Goal: Task Accomplishment & Management: Use online tool/utility

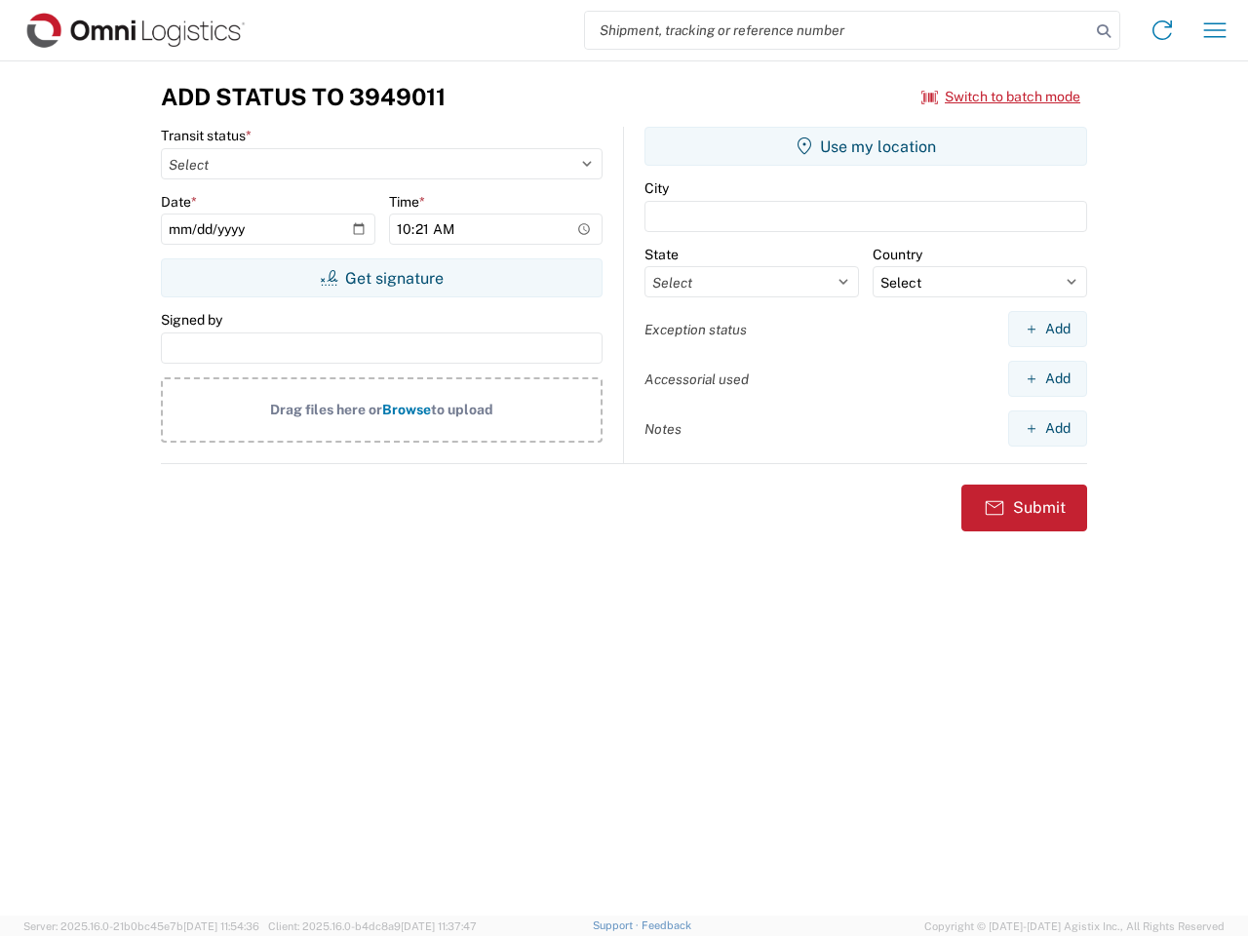
click at [838, 30] on input "search" at bounding box center [837, 30] width 505 height 37
click at [1104, 31] on icon at bounding box center [1103, 31] width 27 height 27
click at [1163, 30] on icon at bounding box center [1162, 30] width 31 height 31
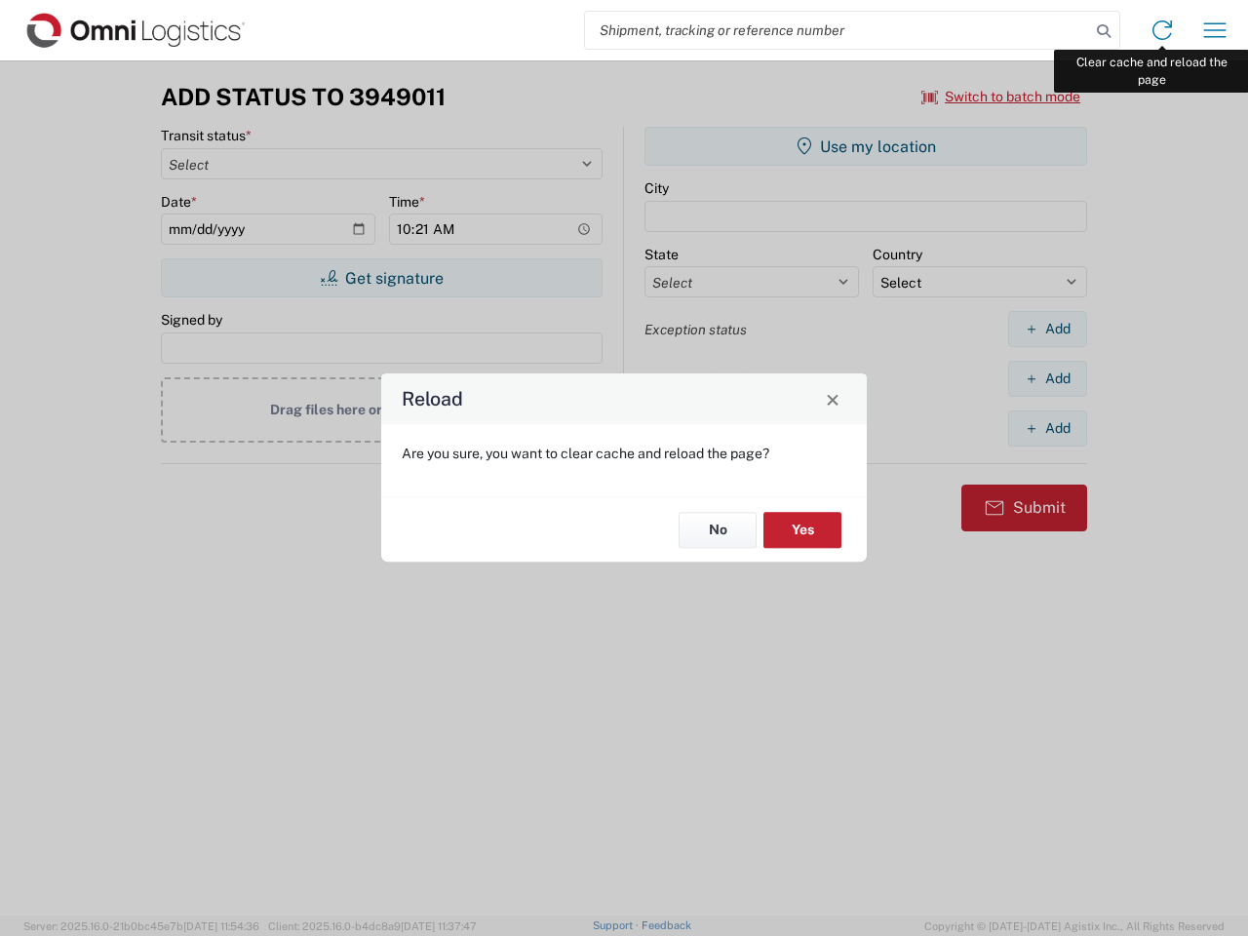
click at [1215, 30] on div "Reload Are you sure, you want to clear cache and reload the page? No Yes" at bounding box center [624, 468] width 1248 height 936
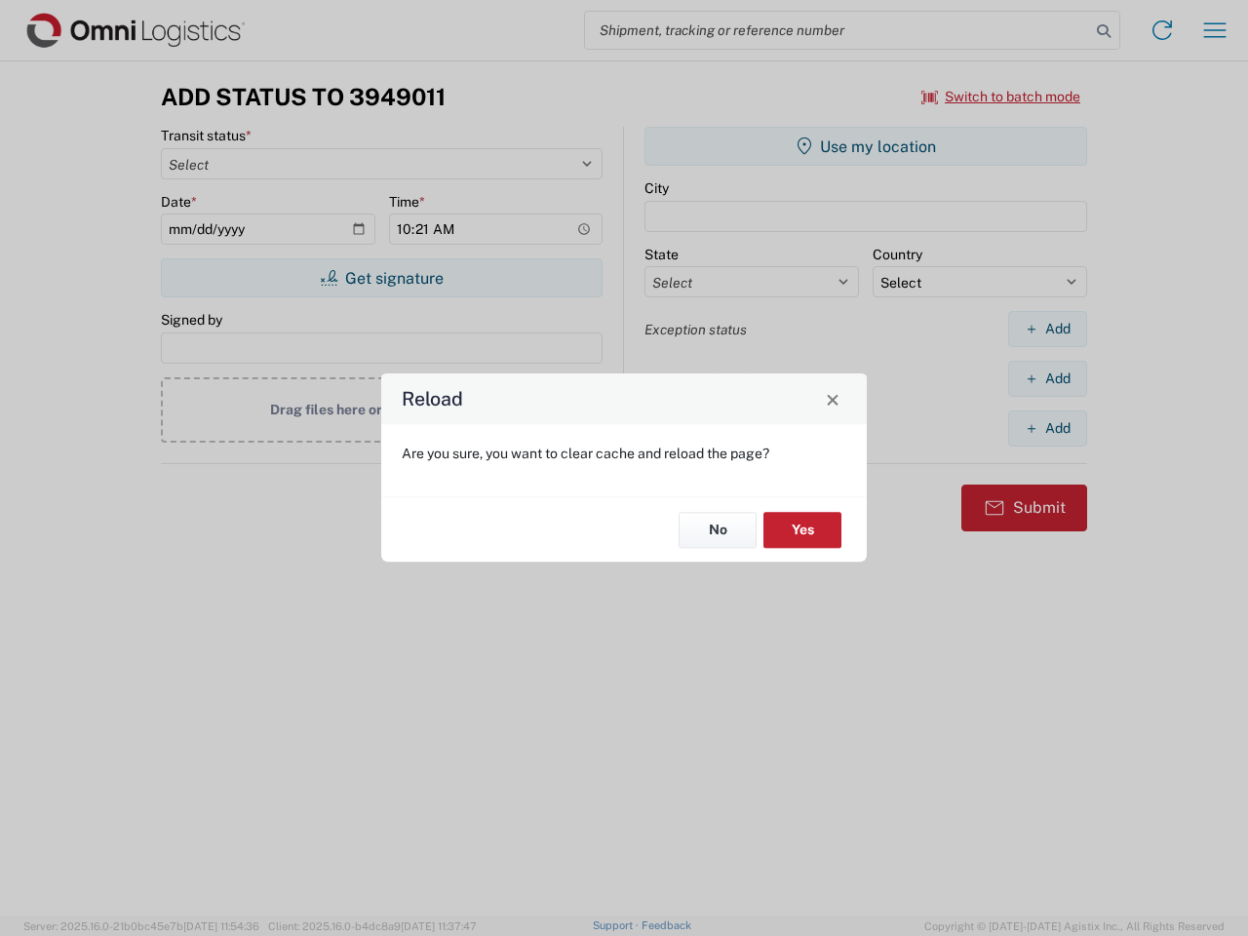
click at [1002, 97] on div "Reload Are you sure, you want to clear cache and reload the page? No Yes" at bounding box center [624, 468] width 1248 height 936
click at [381, 278] on div "Reload Are you sure, you want to clear cache and reload the page? No Yes" at bounding box center [624, 468] width 1248 height 936
click at [866, 146] on div "Reload Are you sure, you want to clear cache and reload the page? No Yes" at bounding box center [624, 468] width 1248 height 936
click at [1048, 329] on div "Reload Are you sure, you want to clear cache and reload the page? No Yes" at bounding box center [624, 468] width 1248 height 936
click at [1048, 378] on div "Reload Are you sure, you want to clear cache and reload the page? No Yes" at bounding box center [624, 468] width 1248 height 936
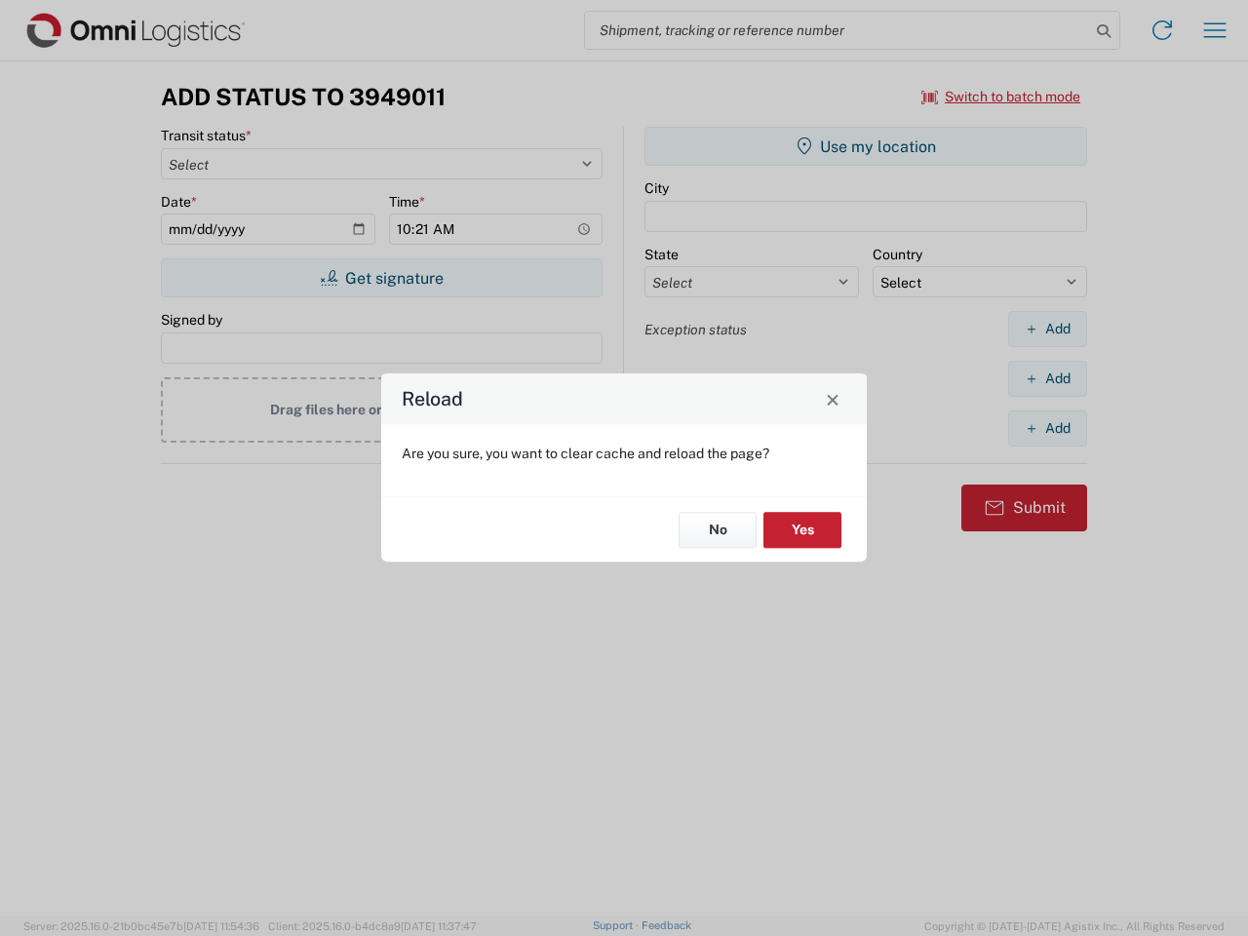
click at [1048, 428] on div "Reload Are you sure, you want to clear cache and reload the page? No Yes" at bounding box center [624, 468] width 1248 height 936
